Goal: Task Accomplishment & Management: Manage account settings

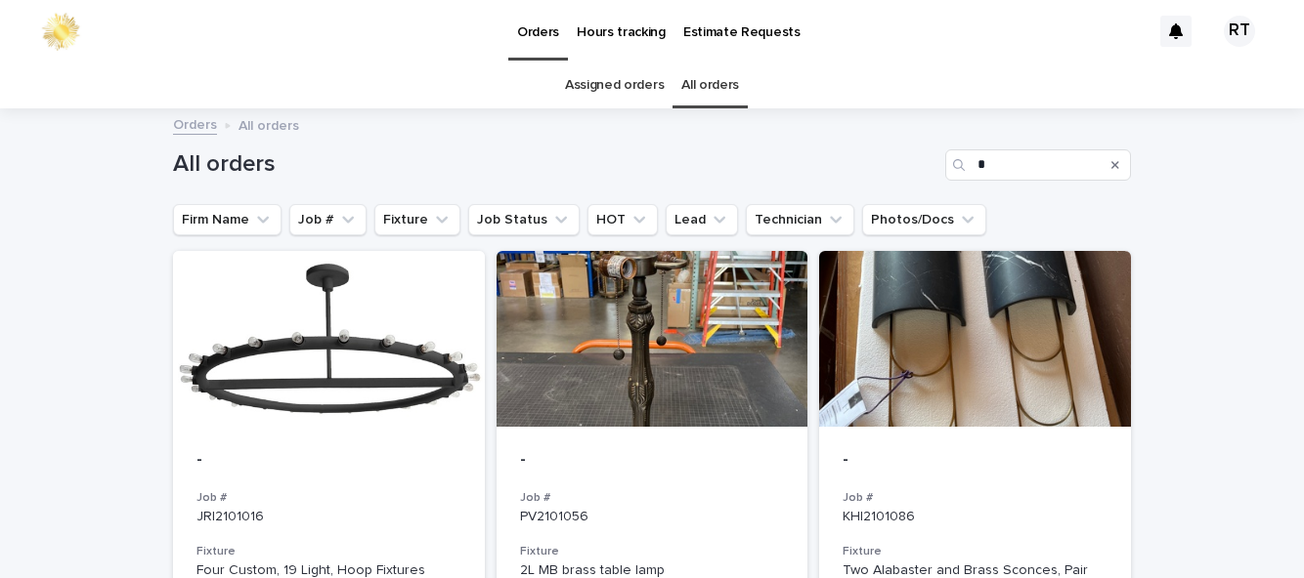
click at [616, 63] on link "Assigned orders" at bounding box center [614, 86] width 99 height 46
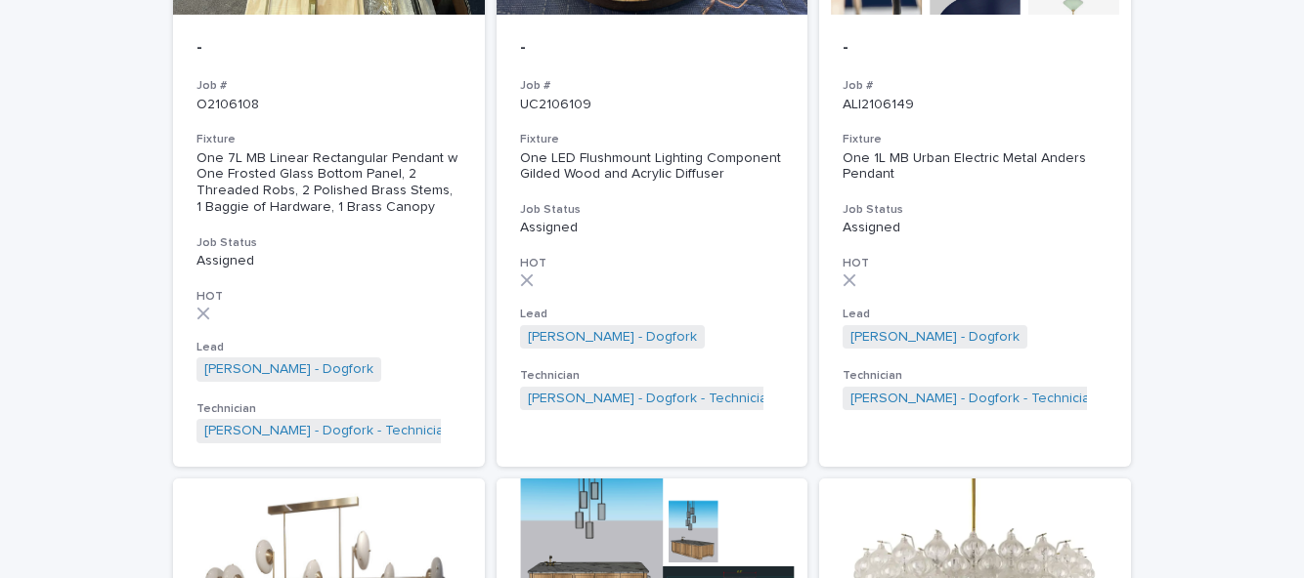
scroll to position [1645, 0]
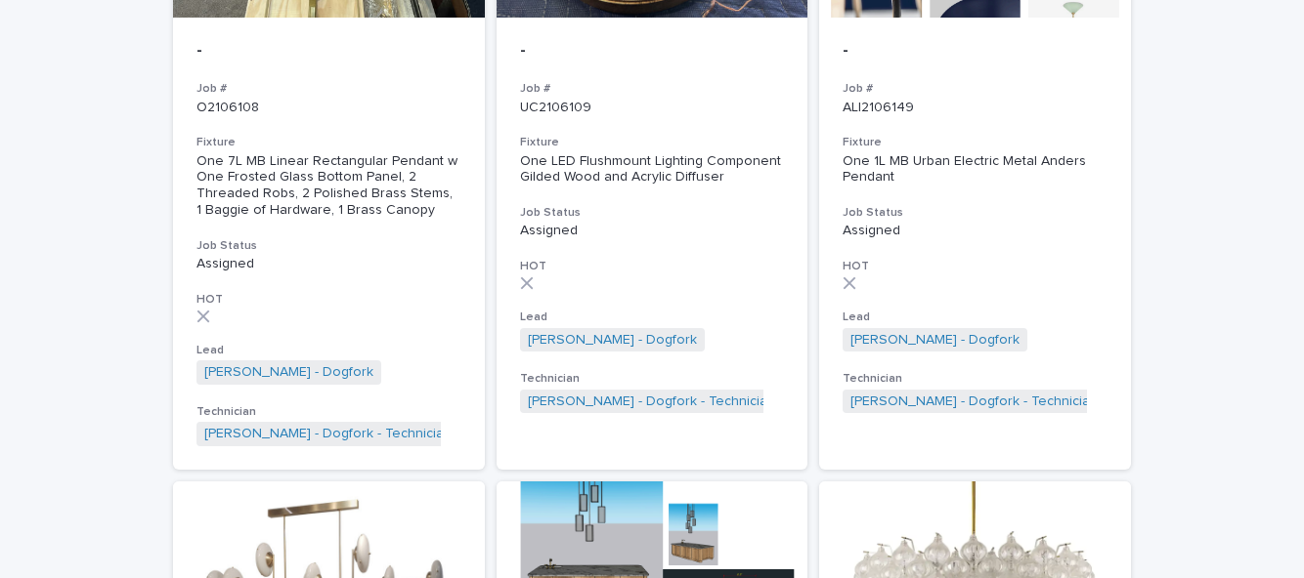
click at [997, 218] on div "- Job # ALI2106149 Fixture One 1L MB Urban Electric Metal Anders Pendant Job St…" at bounding box center [975, 228] width 312 height 420
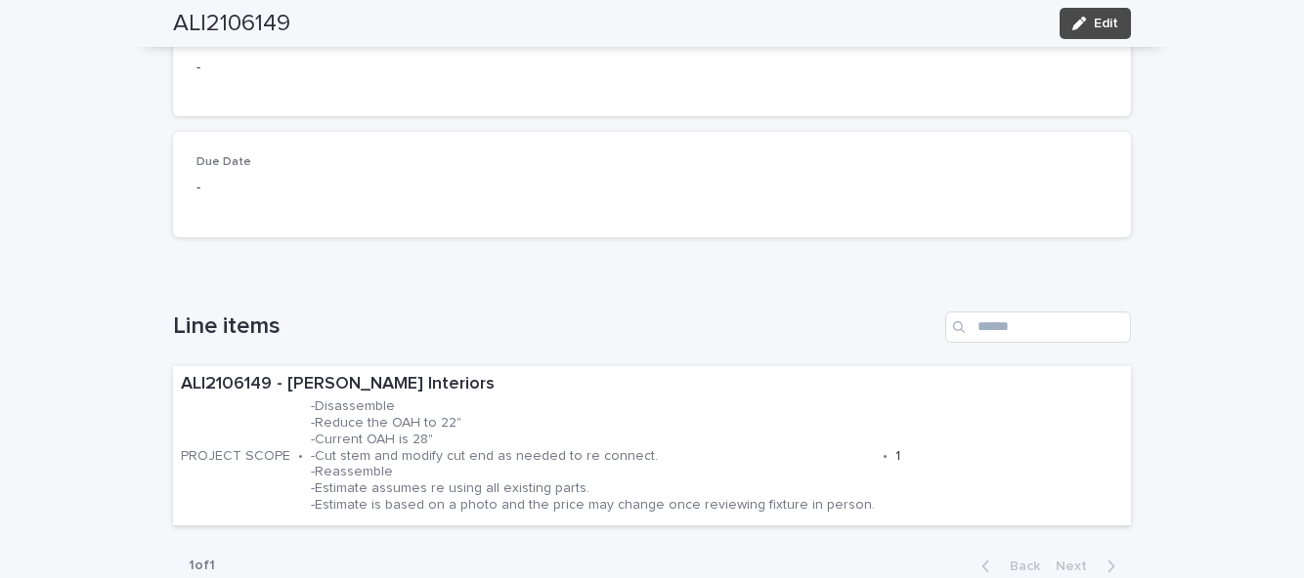
scroll to position [413, 0]
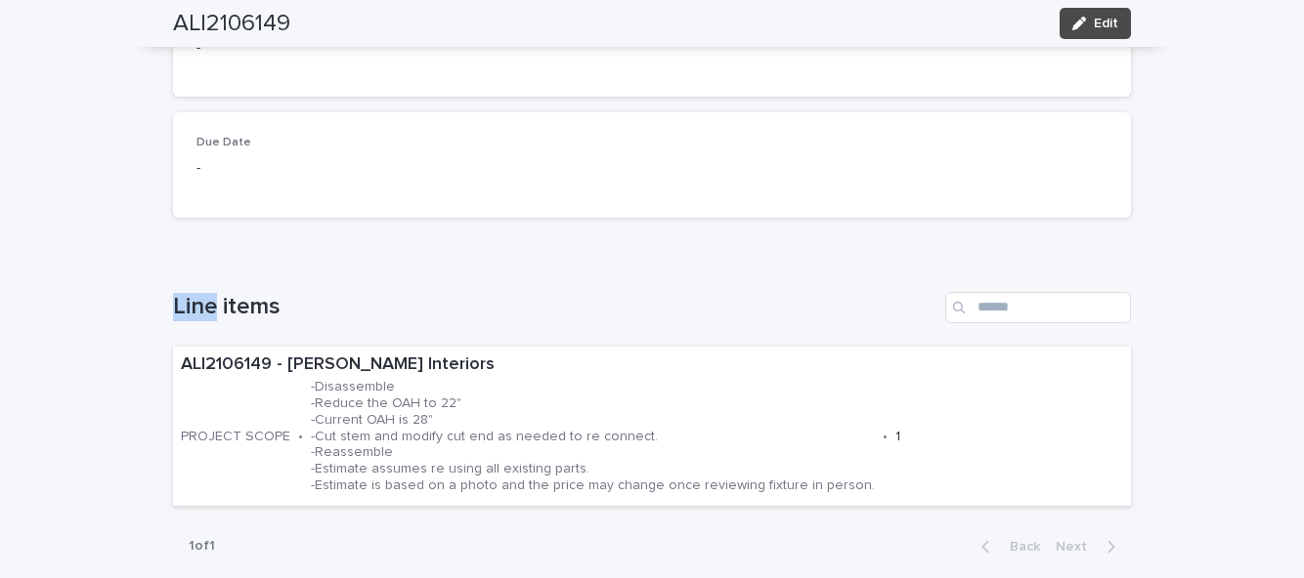
click at [63, 338] on div "**********" at bounding box center [652, 456] width 1304 height 1519
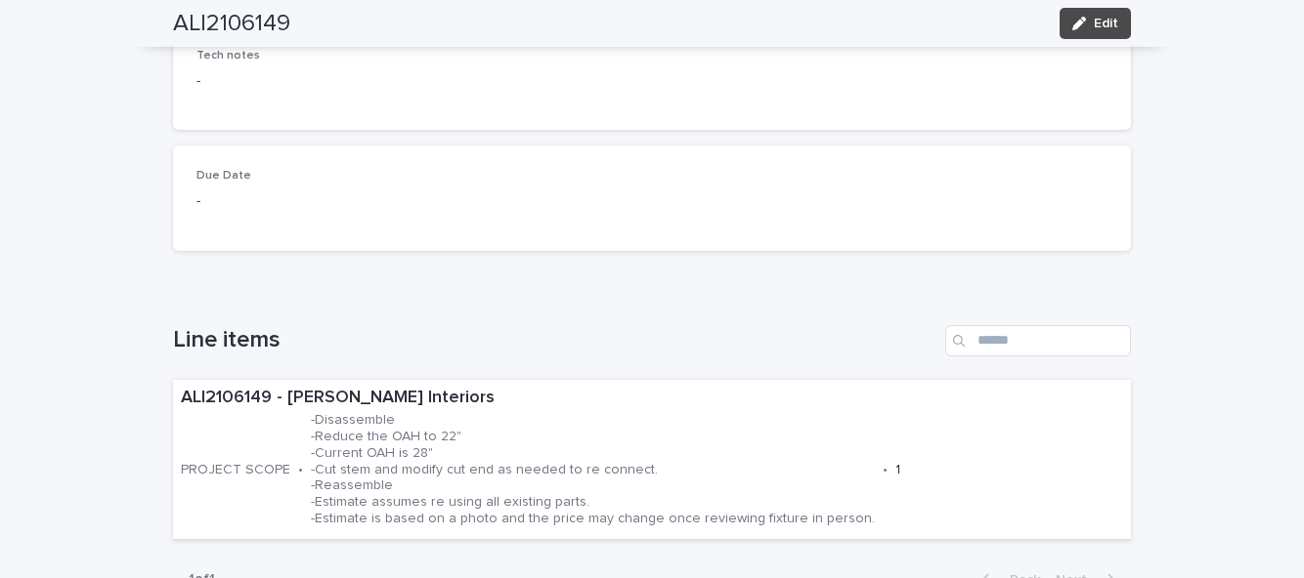
click at [1296, 131] on div "**********" at bounding box center [652, 489] width 1304 height 1519
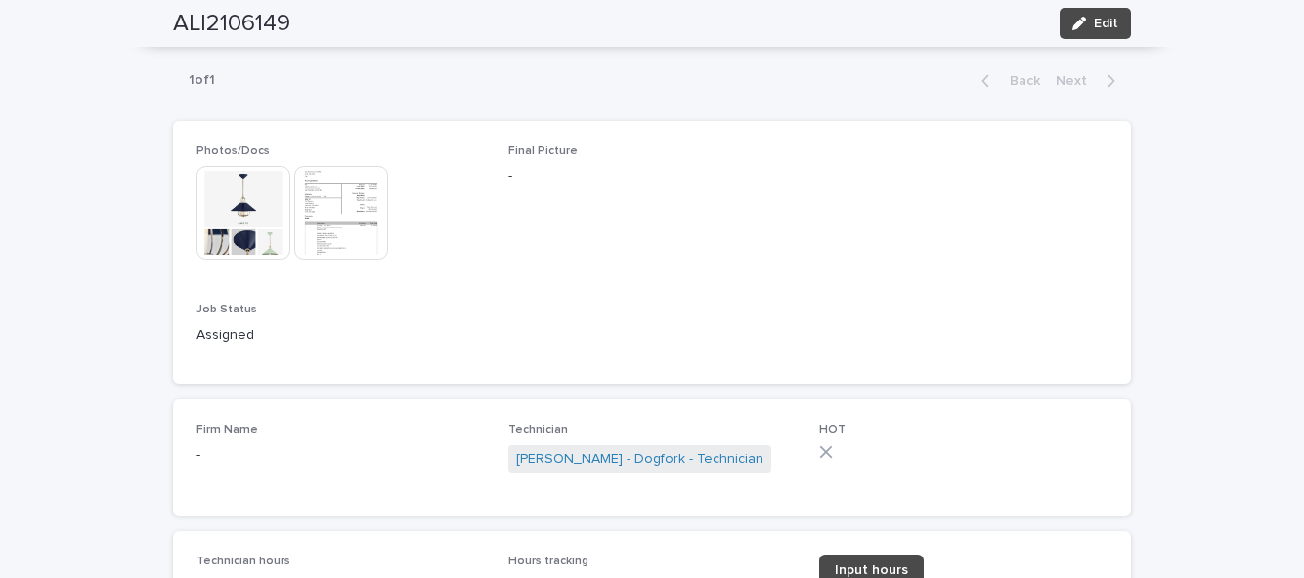
scroll to position [917, 0]
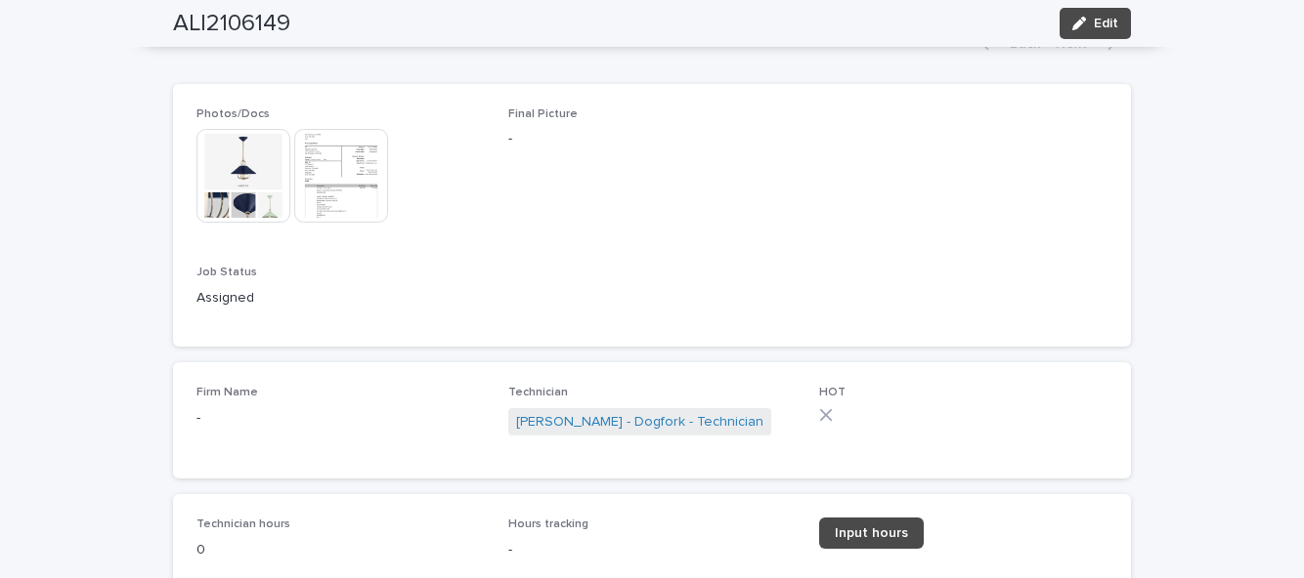
click at [225, 169] on img at bounding box center [243, 176] width 94 height 94
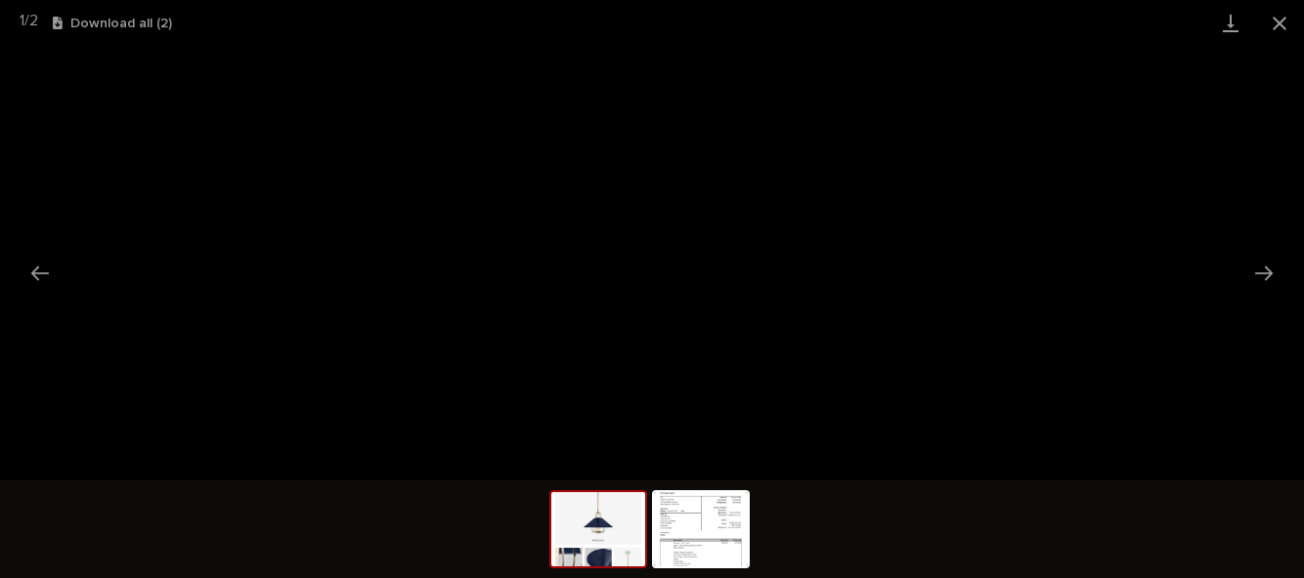
scroll to position [0, 0]
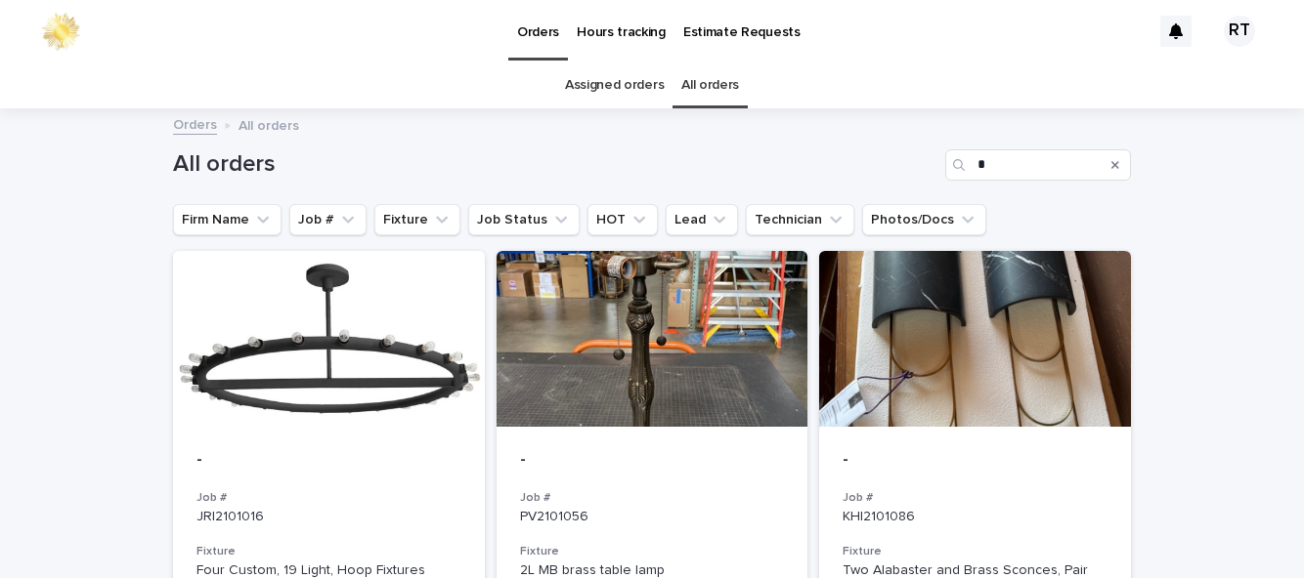
click at [614, 82] on link "Assigned orders" at bounding box center [614, 86] width 99 height 46
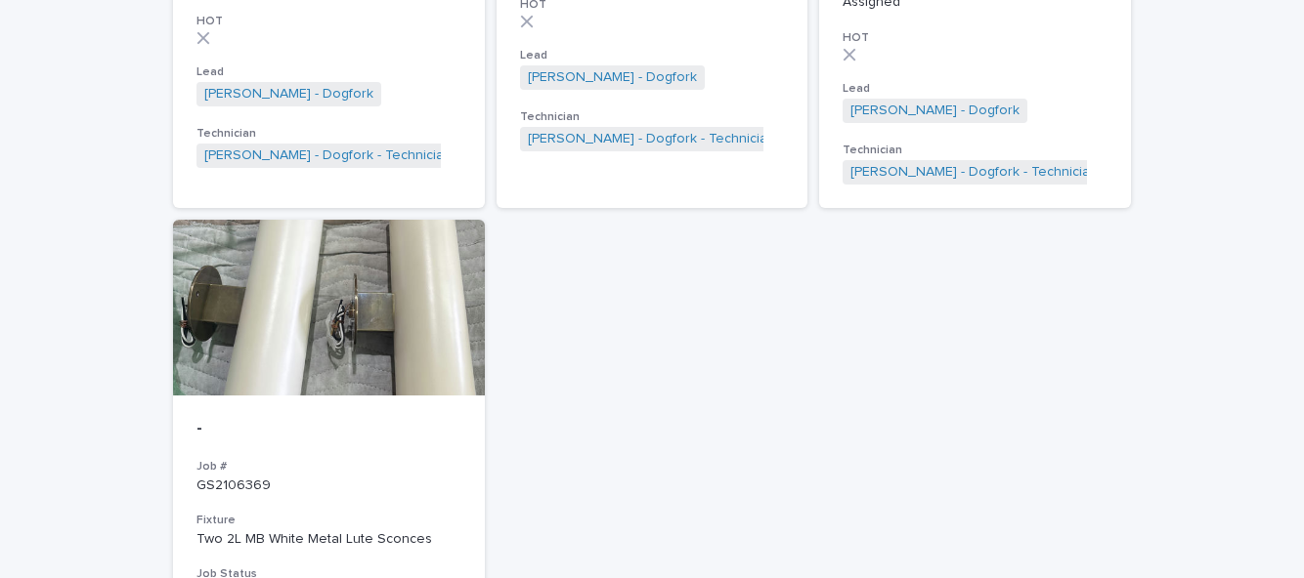
scroll to position [3156, 0]
click at [253, 417] on p "-" at bounding box center [328, 427] width 265 height 21
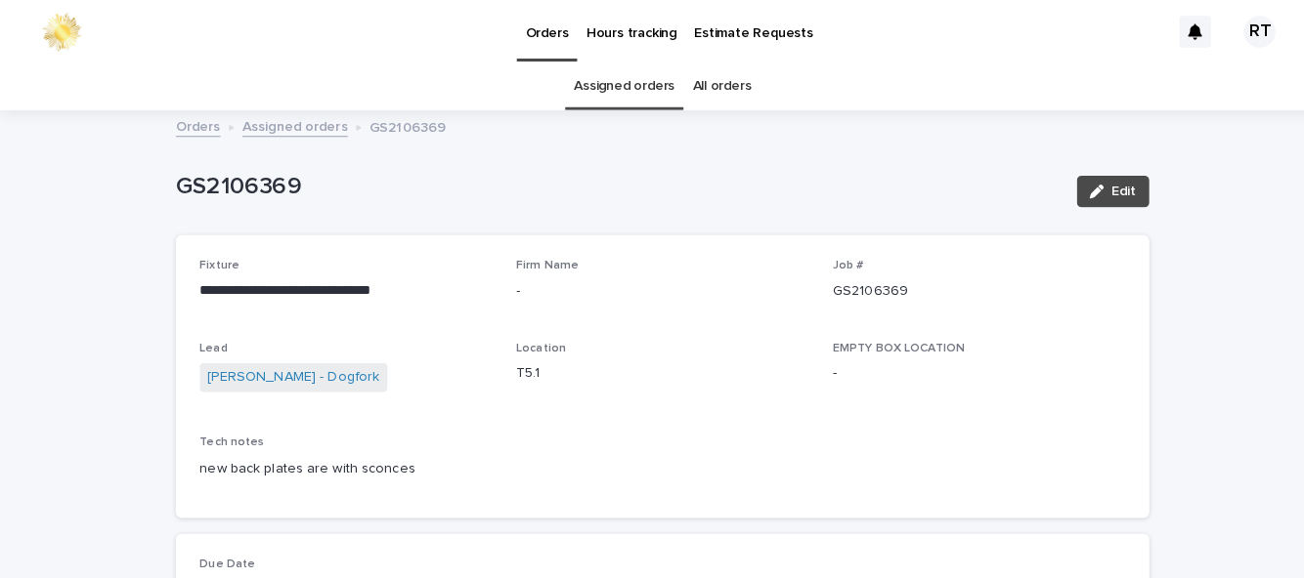
click at [729, 89] on link "All orders" at bounding box center [710, 86] width 58 height 46
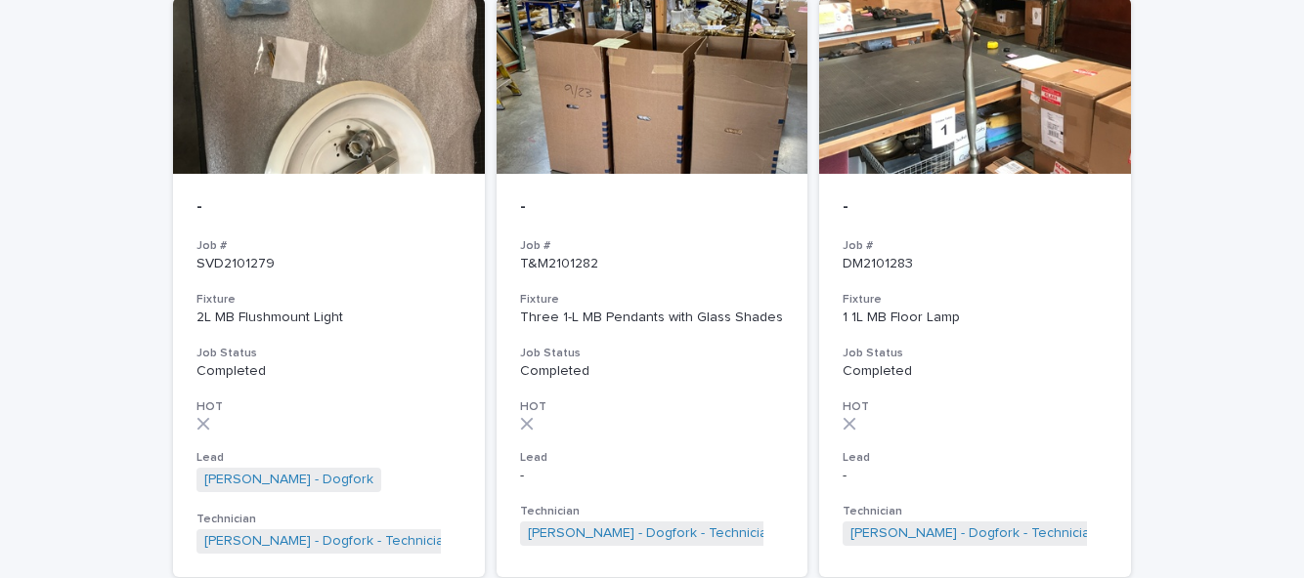
scroll to position [6826, 0]
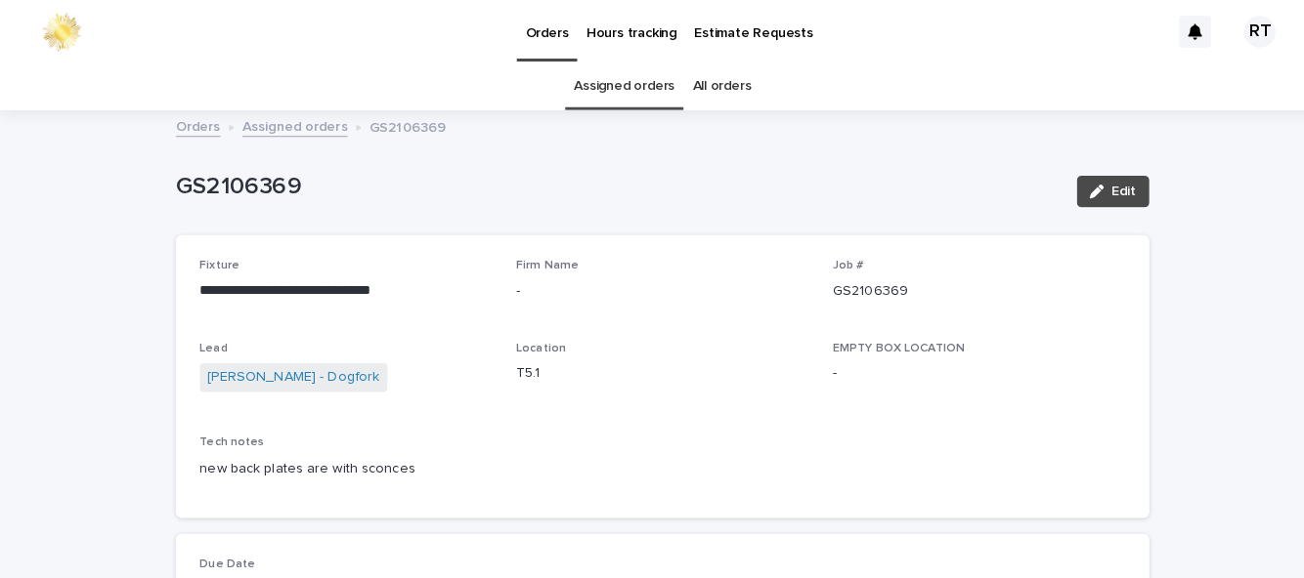
click at [727, 81] on link "All orders" at bounding box center [710, 86] width 58 height 46
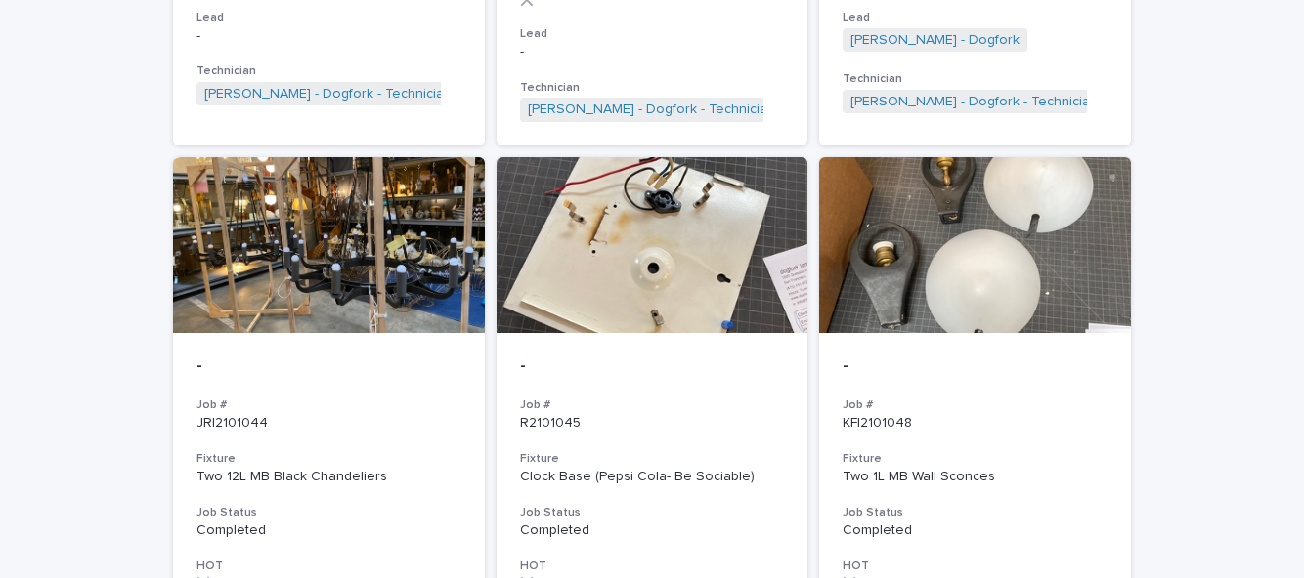
scroll to position [1289, 0]
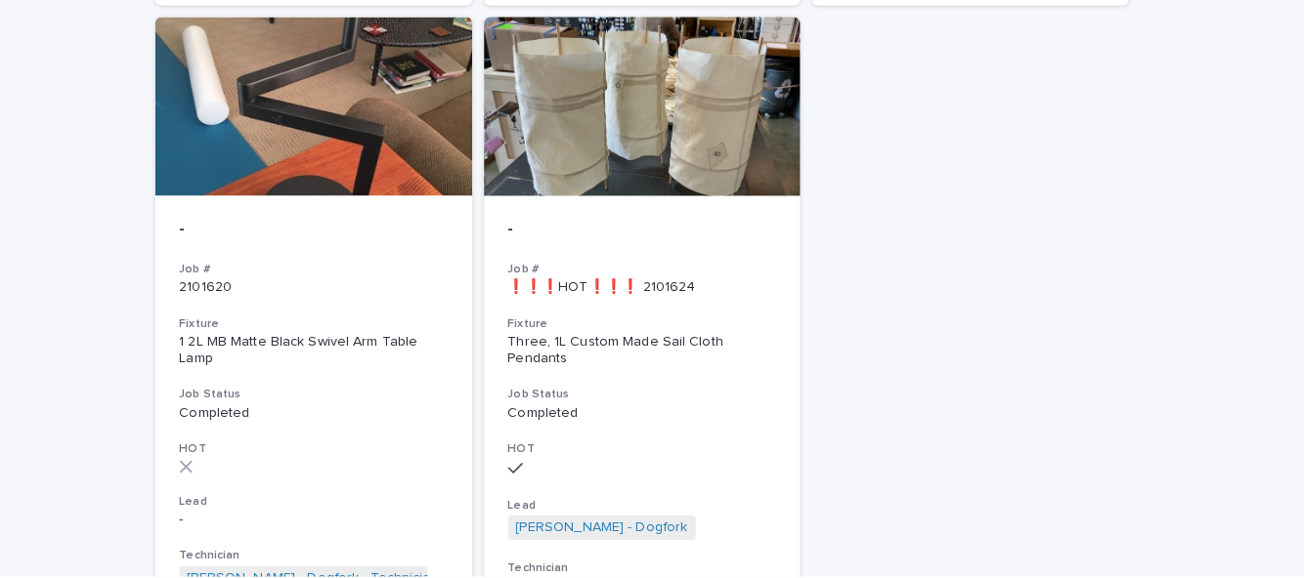
scroll to position [6896, 0]
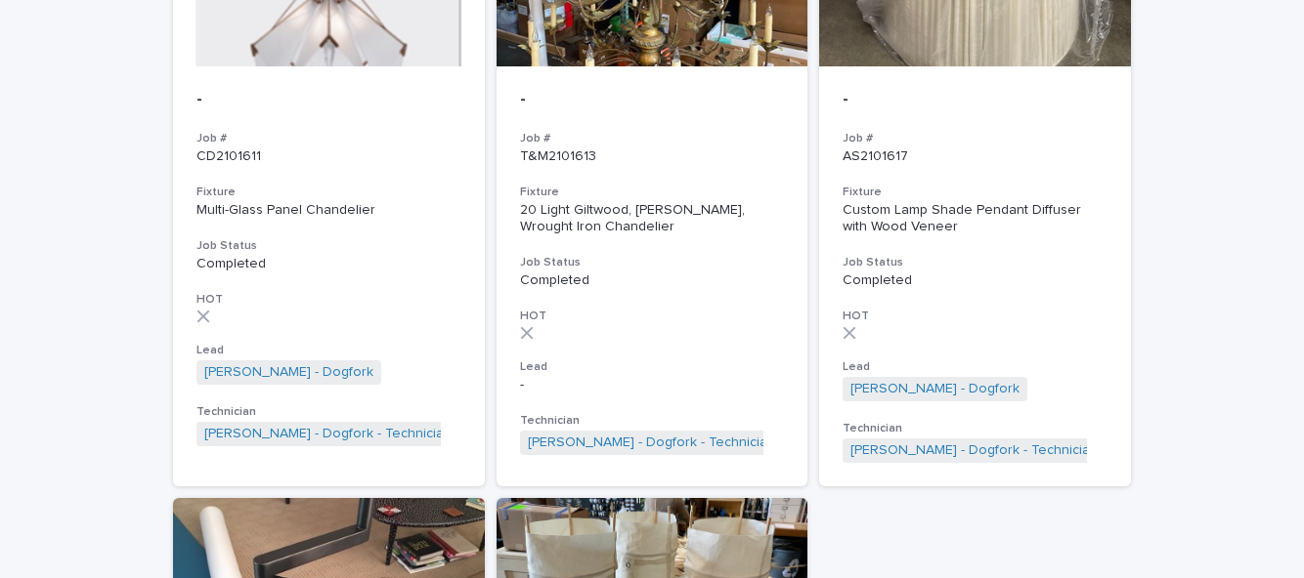
scroll to position [6393, 0]
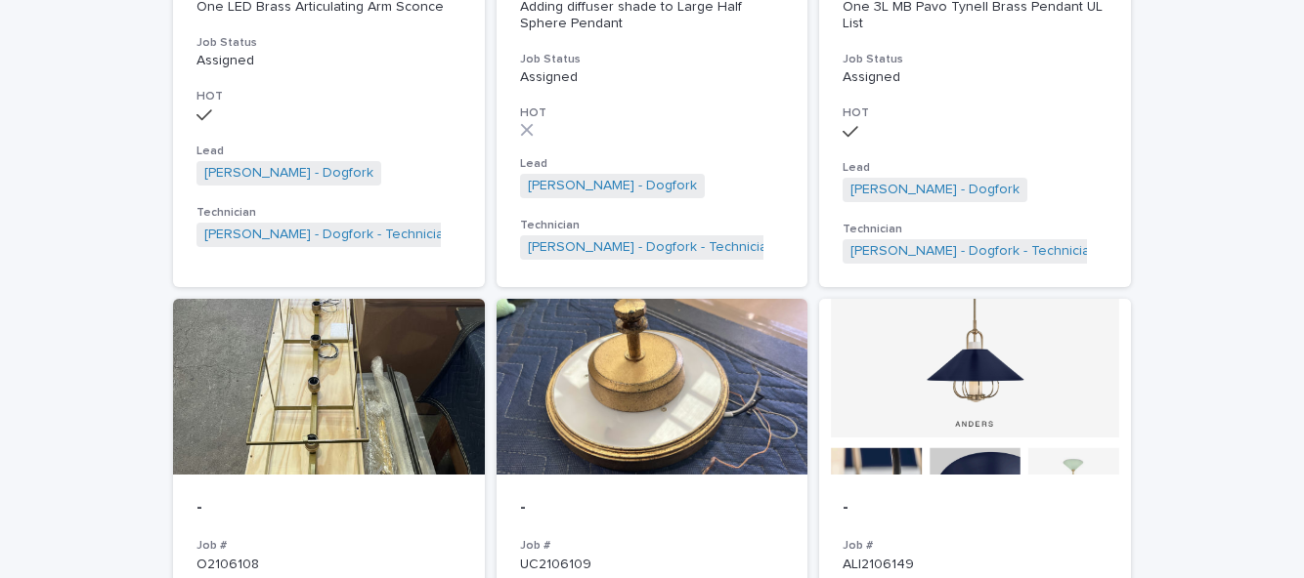
scroll to position [1178, 0]
click at [1024, 537] on h3 "Job #" at bounding box center [974, 545] width 265 height 16
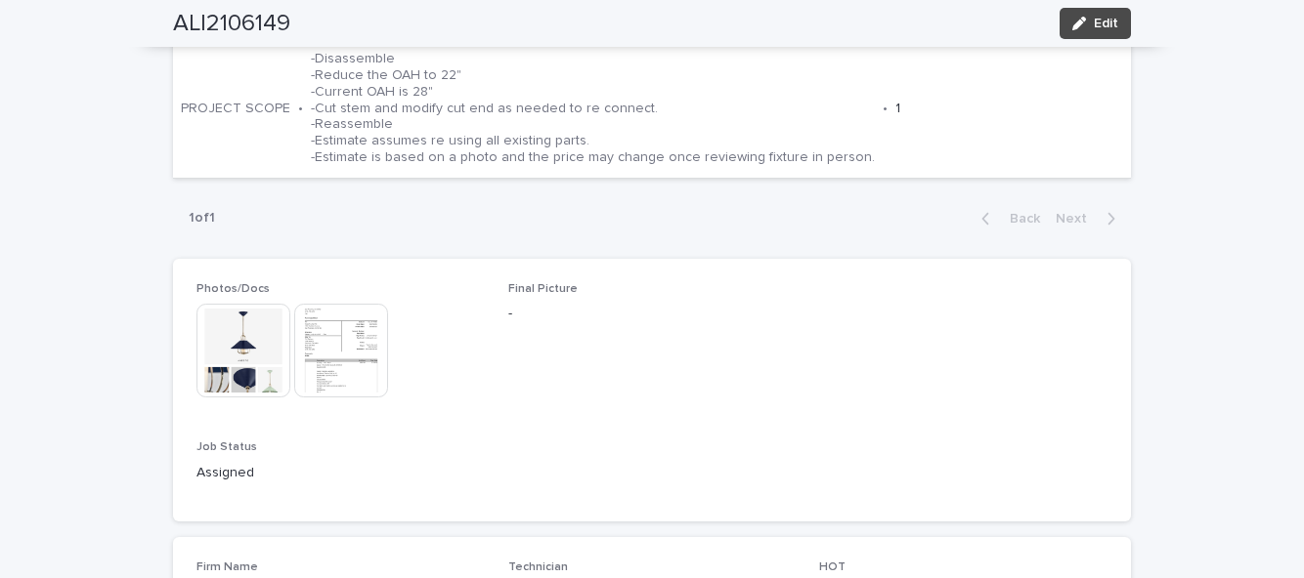
scroll to position [749, 0]
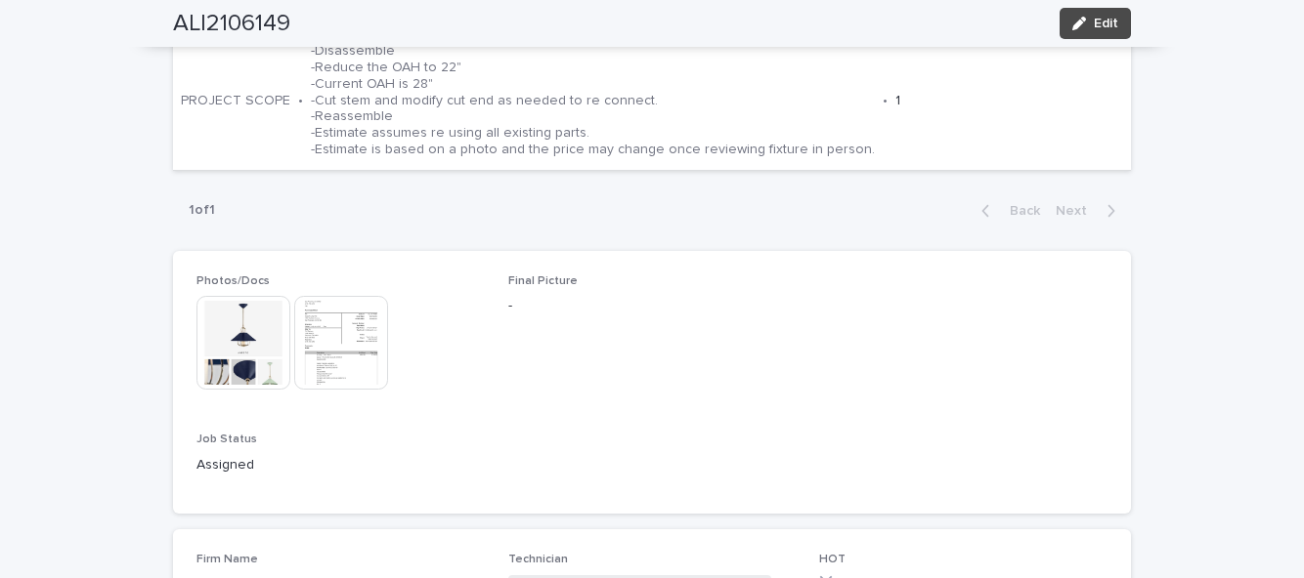
click at [252, 350] on img at bounding box center [243, 343] width 94 height 94
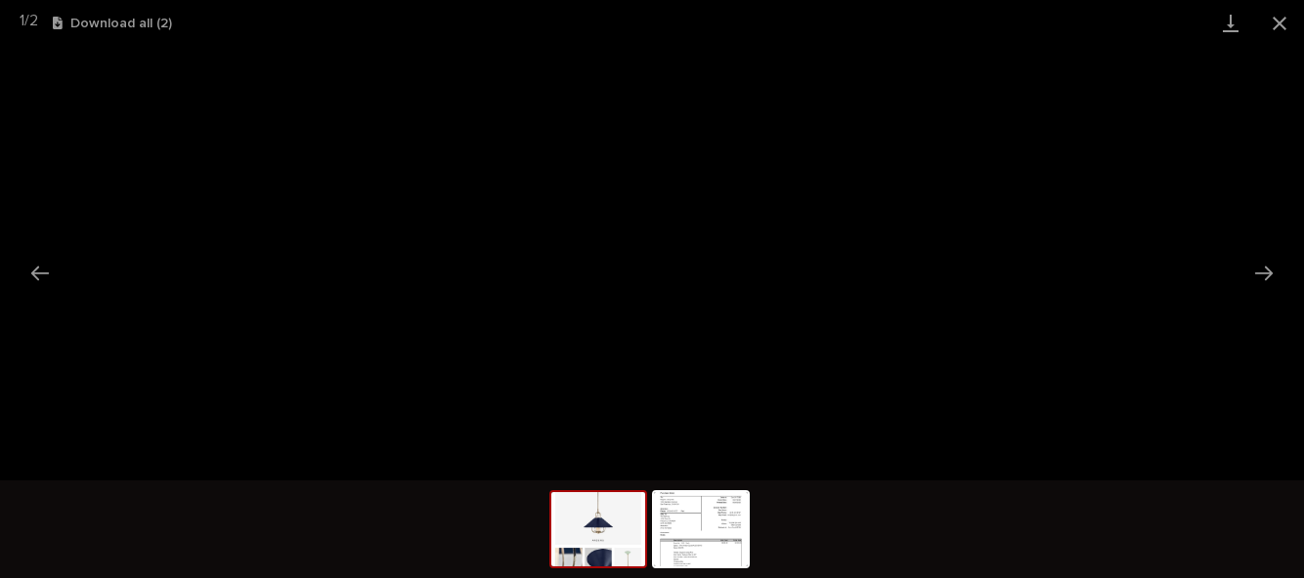
scroll to position [0, 0]
